Goal: Information Seeking & Learning: Learn about a topic

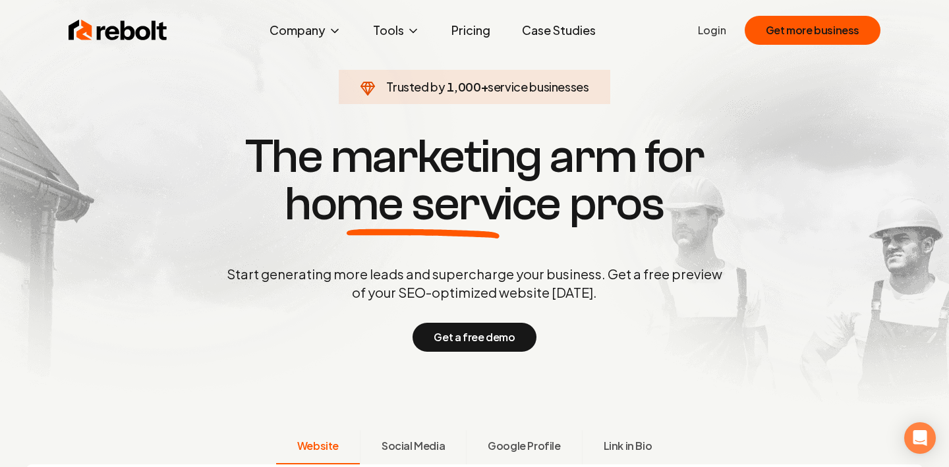
scroll to position [12, 0]
click at [468, 28] on link "Pricing" at bounding box center [471, 30] width 60 height 26
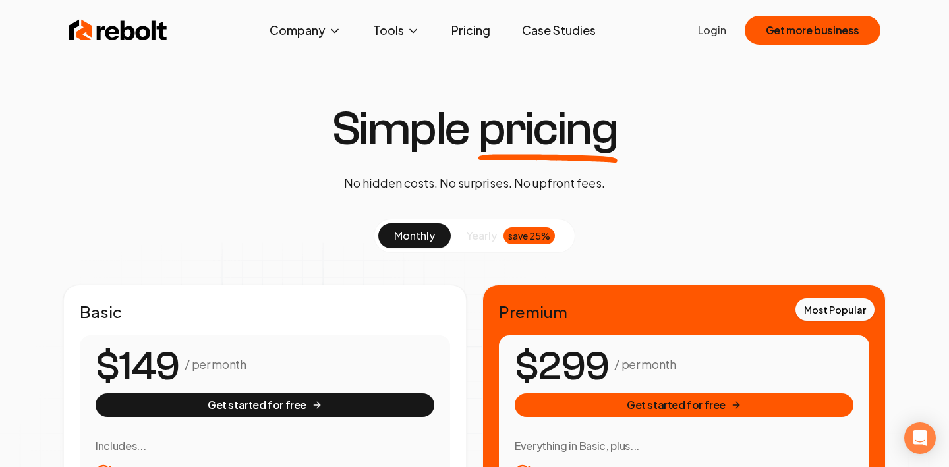
click at [466, 230] on span "yearly" at bounding box center [481, 236] width 30 height 16
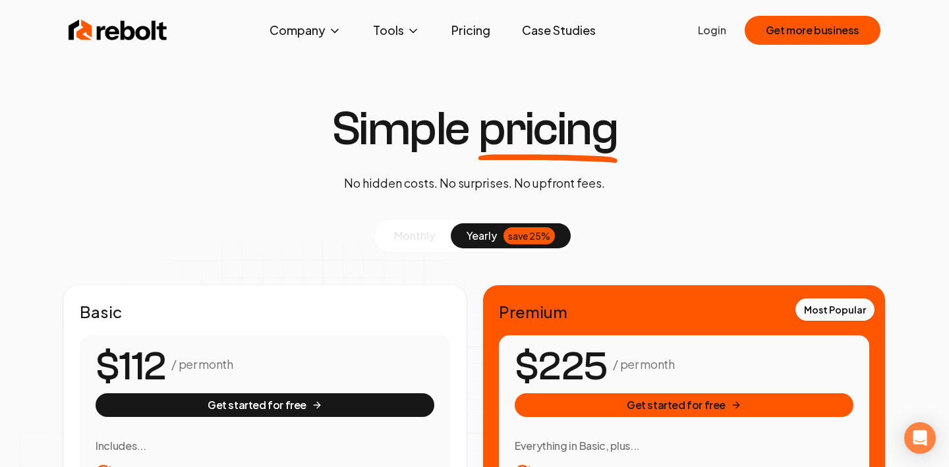
click at [424, 233] on span "monthly" at bounding box center [414, 236] width 41 height 14
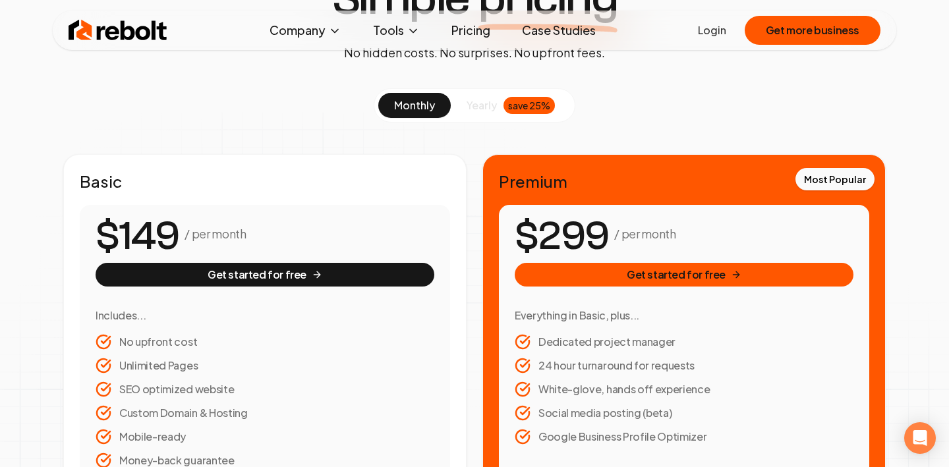
scroll to position [138, 0]
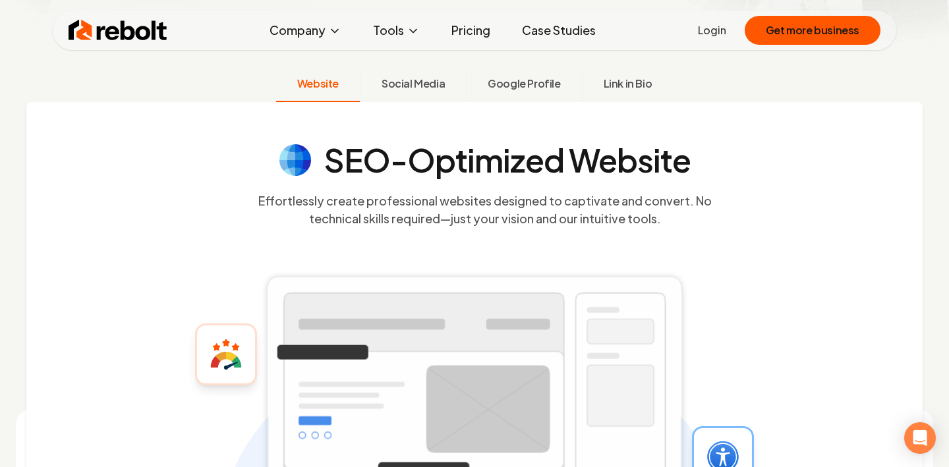
scroll to position [372, 0]
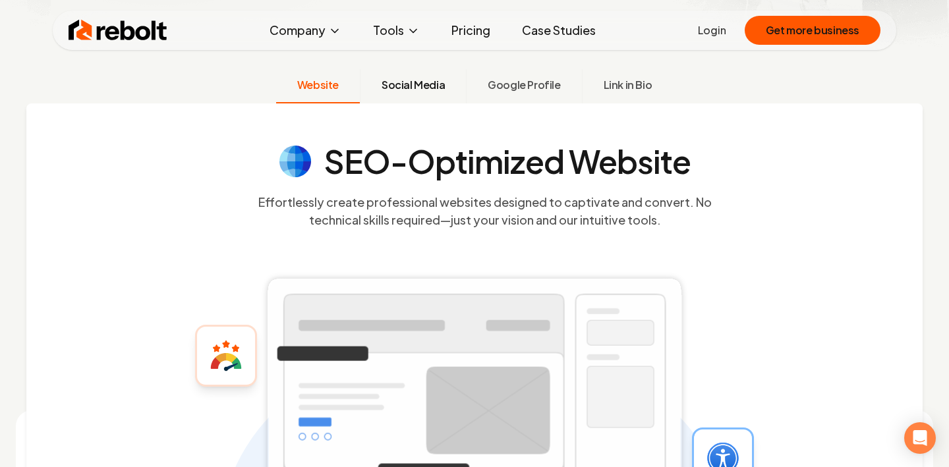
click at [427, 85] on span "Social Media" at bounding box center [412, 85] width 63 height 16
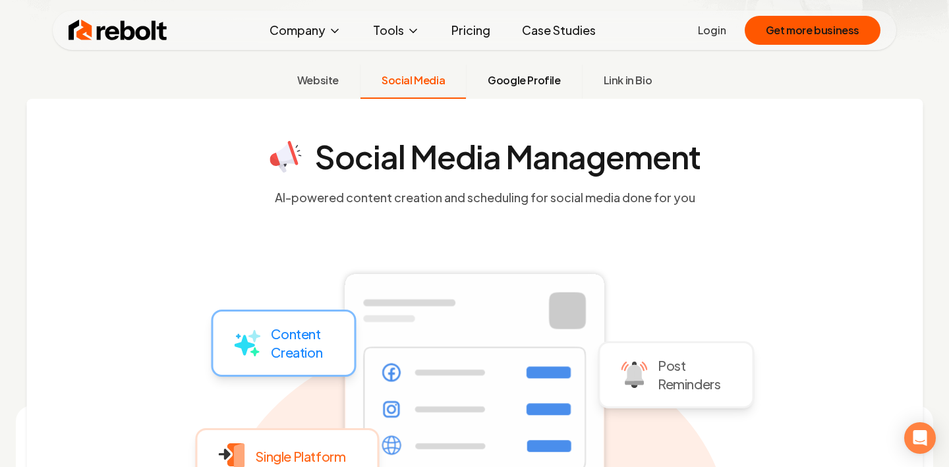
click at [519, 76] on span "Google Profile" at bounding box center [524, 80] width 72 height 16
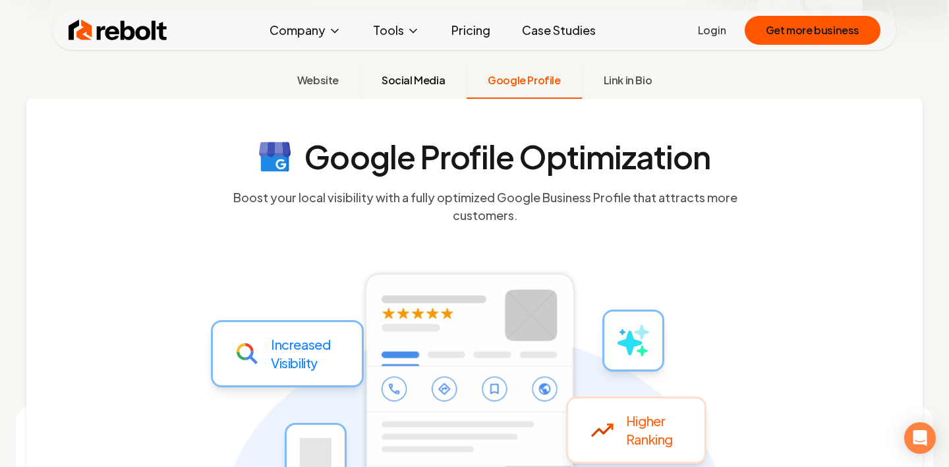
click at [451, 69] on button "Social Media" at bounding box center [413, 82] width 106 height 34
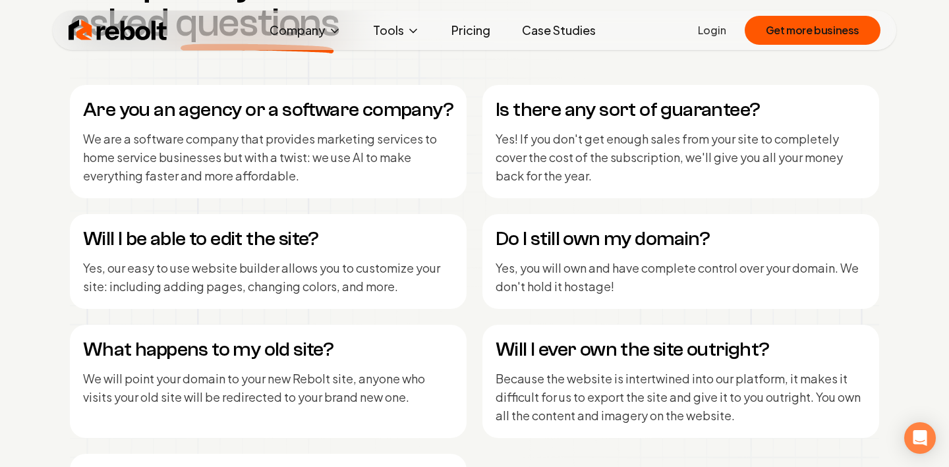
scroll to position [5967, 0]
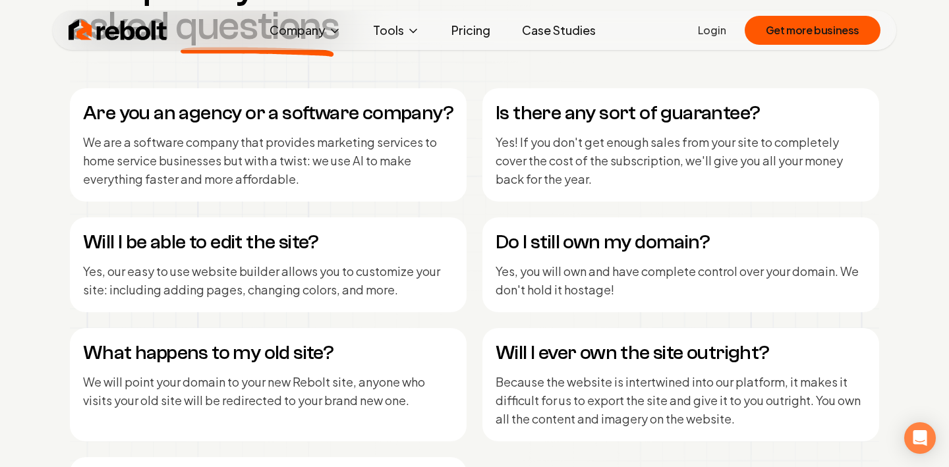
click at [471, 169] on div "Are you an agency or a software company? We are a software company that provide…" at bounding box center [474, 329] width 809 height 482
